Goal: Task Accomplishment & Management: Use online tool/utility

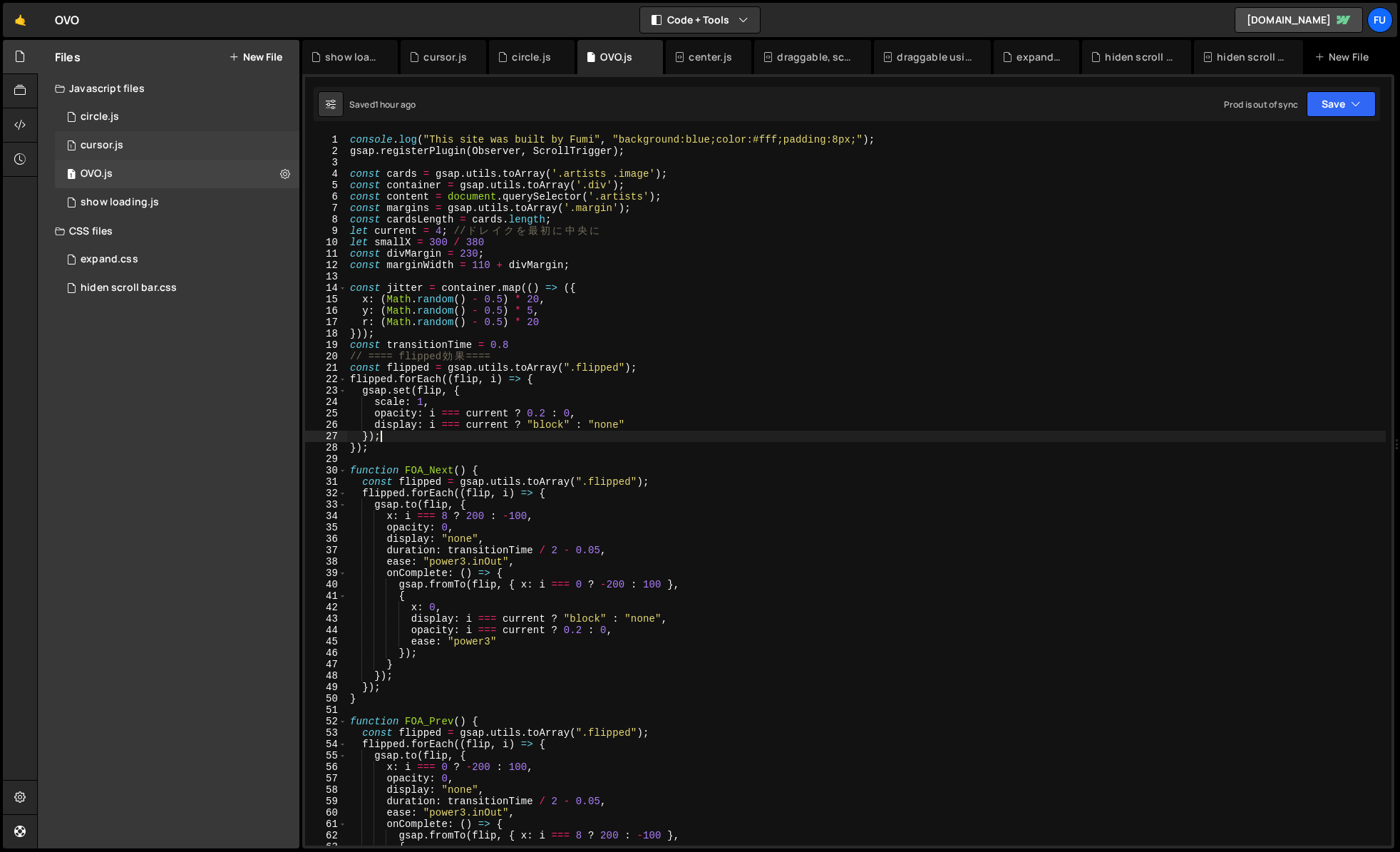
click at [188, 143] on div "1 cursor.js 0" at bounding box center [179, 146] width 250 height 29
click at [171, 114] on div "1 circle.js 0" at bounding box center [179, 117] width 250 height 29
click at [147, 144] on div "1 cursor.js 0" at bounding box center [179, 146] width 250 height 29
click at [127, 156] on div "1 cursor.js 0" at bounding box center [179, 146] width 250 height 29
